Goal: Task Accomplishment & Management: Use online tool/utility

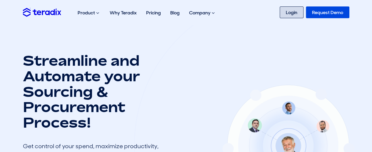
click at [284, 14] on link "Login" at bounding box center [292, 12] width 24 height 12
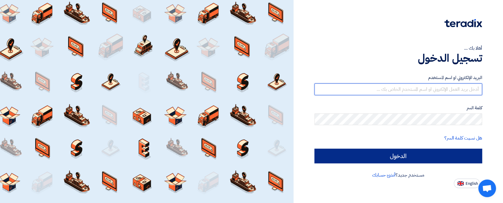
type input "[EMAIL_ADDRESS][DOMAIN_NAME]"
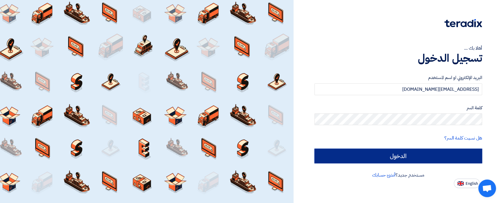
click at [356, 157] on input "الدخول" at bounding box center [398, 156] width 168 height 15
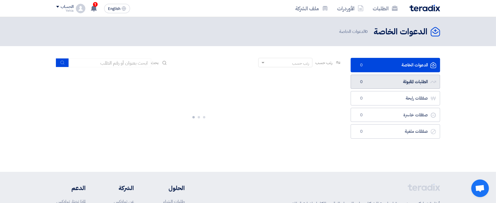
click at [412, 81] on link "الطلبات المقبولة الطلبات المقبولة 0" at bounding box center [395, 82] width 89 height 14
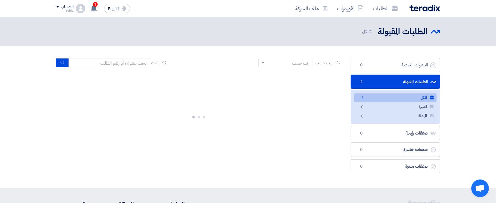
click at [402, 99] on link "الكل الكل 2" at bounding box center [395, 98] width 82 height 9
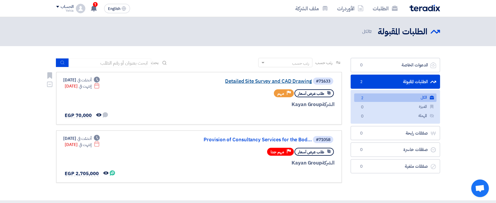
click at [265, 79] on link "Detailed Site Survey and CAD Drawing" at bounding box center [253, 81] width 118 height 5
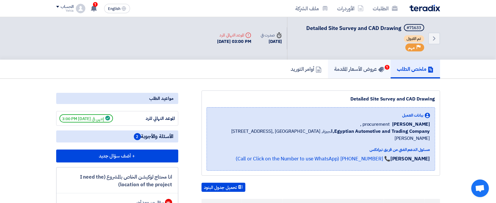
click at [369, 72] on h5 "عروض الأسعار المقدمة 1" at bounding box center [360, 69] width 50 height 7
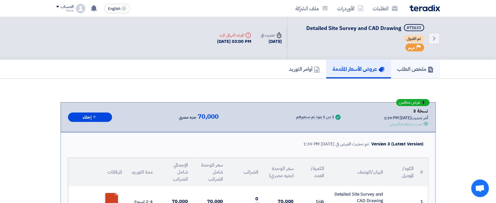
click at [413, 69] on h5 "ملخص الطلب" at bounding box center [416, 69] width 36 height 7
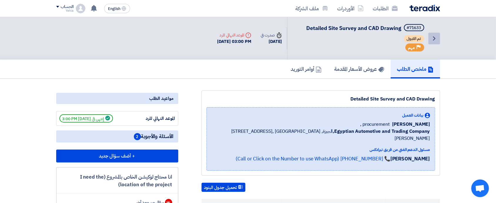
click at [435, 35] on icon "Back" at bounding box center [434, 38] width 7 height 7
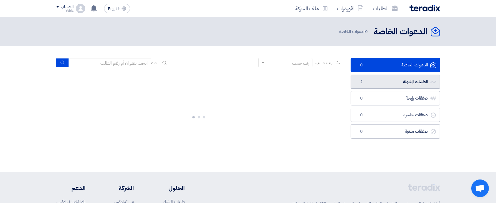
click at [403, 82] on link "الطلبات المقبولة الطلبات المقبولة 2" at bounding box center [395, 82] width 89 height 14
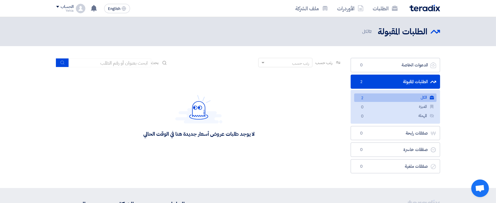
click at [399, 96] on link "الكل الكل 2" at bounding box center [395, 98] width 82 height 9
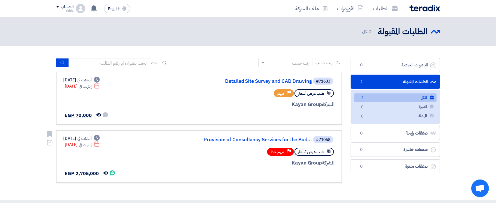
click at [276, 141] on link "Provision of Consultancy Services for the Bod..." at bounding box center [253, 139] width 118 height 5
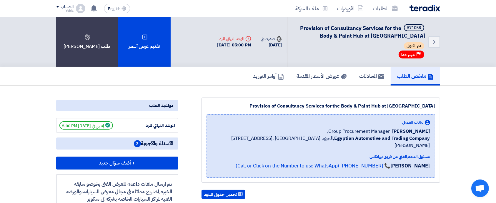
click at [157, 122] on div "الموعد النهائي للرد إنتهي في [DATE] 5:00 PM" at bounding box center [117, 126] width 116 height 8
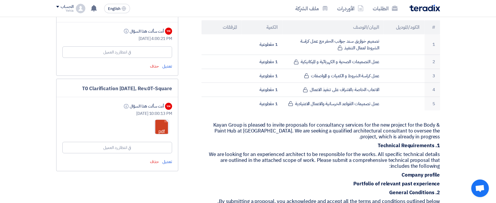
scroll to position [196, 0]
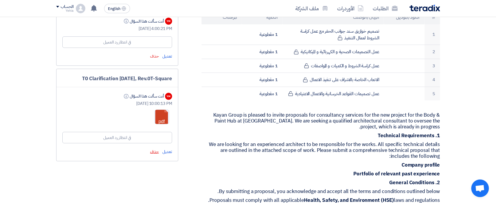
click at [157, 149] on span "حذف" at bounding box center [154, 152] width 9 height 6
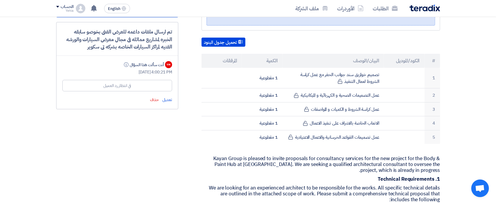
scroll to position [118, 0]
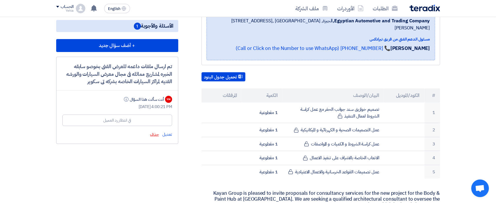
click at [156, 134] on span "حذف" at bounding box center [154, 135] width 9 height 6
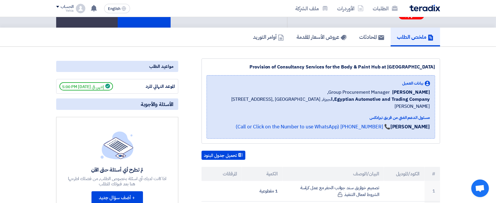
scroll to position [0, 0]
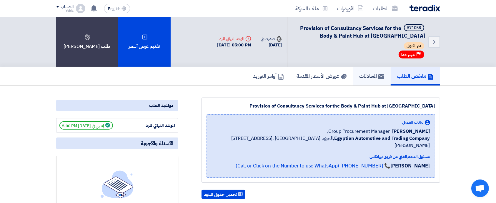
click at [379, 77] on use at bounding box center [382, 76] width 6 height 5
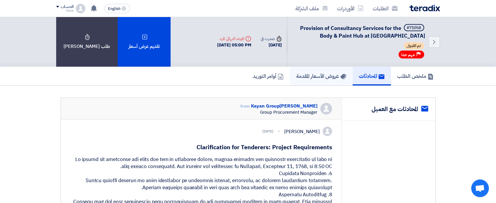
click at [311, 77] on h5 "عروض الأسعار المقدمة" at bounding box center [322, 76] width 50 height 7
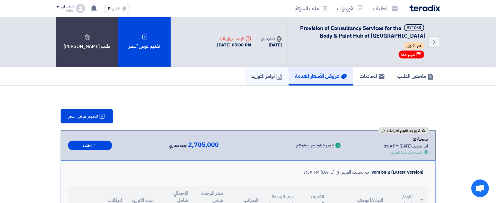
click at [259, 74] on h5 "أوامر التوريد" at bounding box center [267, 76] width 31 height 7
